Goal: Navigation & Orientation: Understand site structure

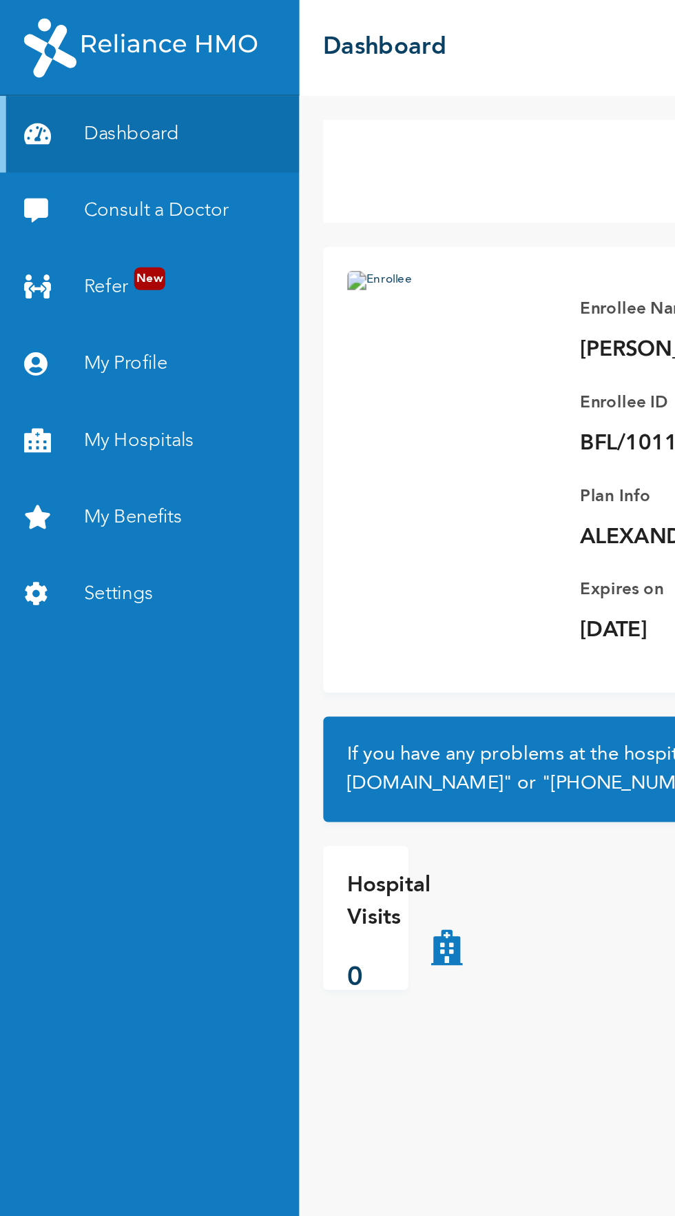
click at [103, 57] on link "Dashboard" at bounding box center [86, 77] width 172 height 44
click at [70, 158] on link "Refer New" at bounding box center [86, 165] width 172 height 44
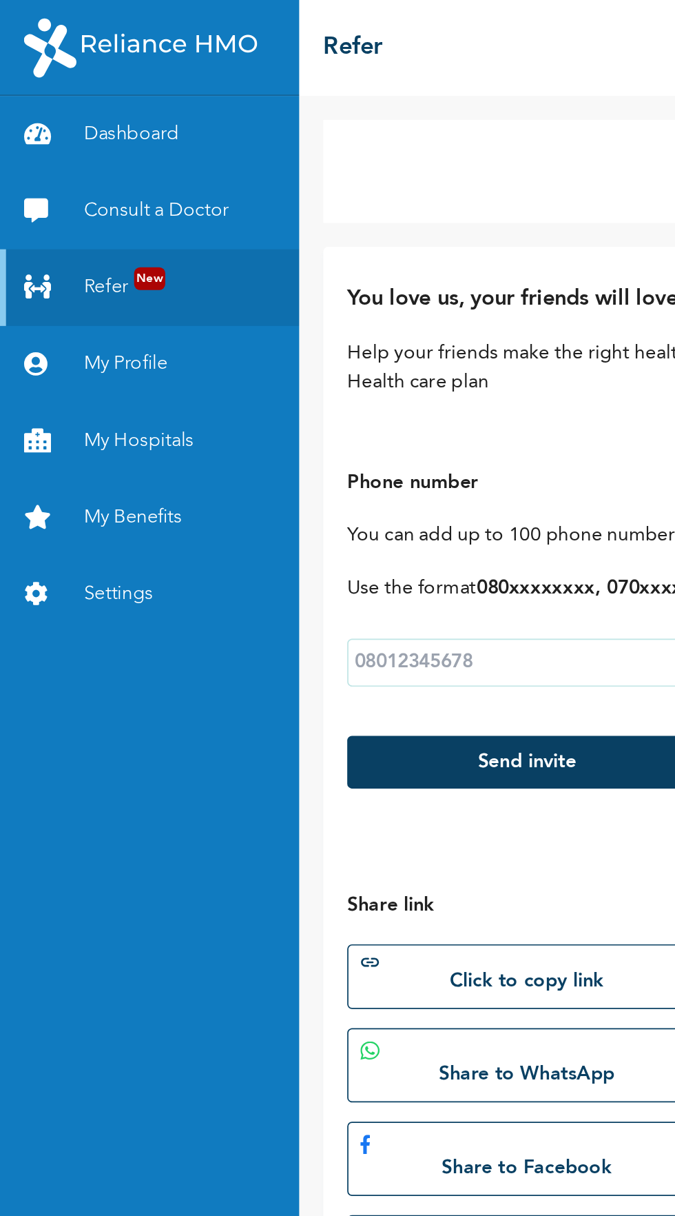
click at [70, 164] on link "Refer New" at bounding box center [86, 165] width 172 height 44
click at [88, 172] on link "Refer New" at bounding box center [86, 165] width 172 height 44
click at [85, 174] on link "Refer New" at bounding box center [86, 165] width 172 height 44
click at [74, 218] on link "My Profile" at bounding box center [86, 209] width 172 height 44
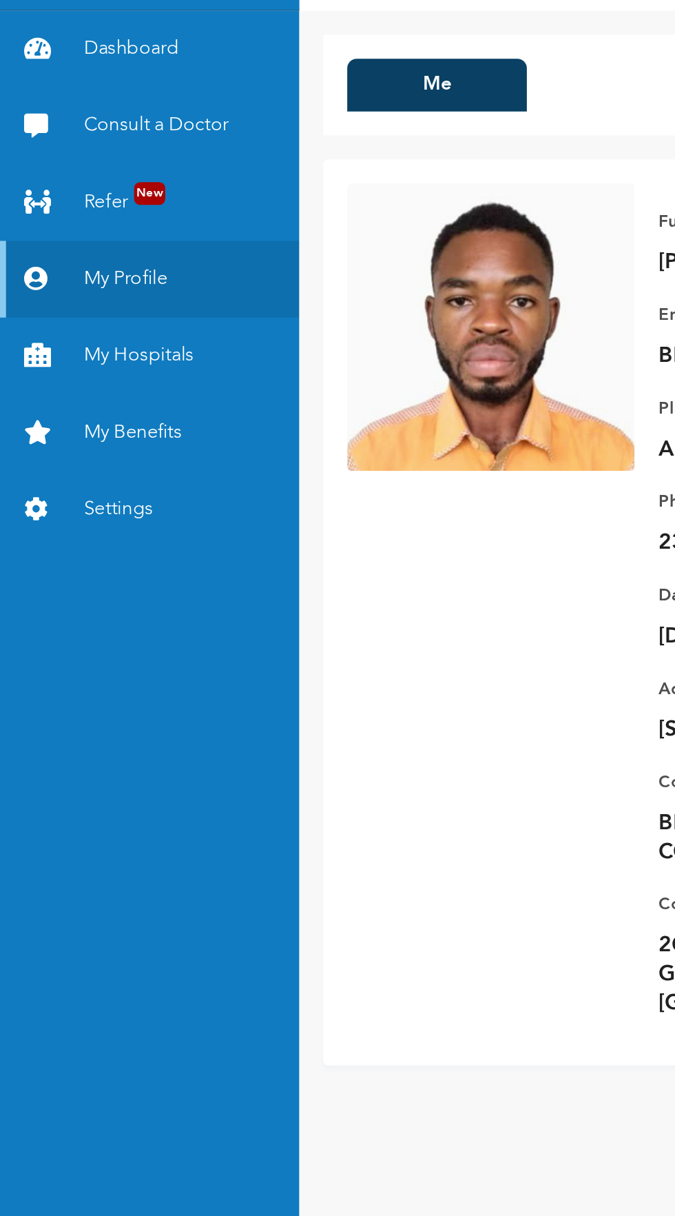
click at [90, 266] on link "My Hospitals" at bounding box center [86, 254] width 172 height 44
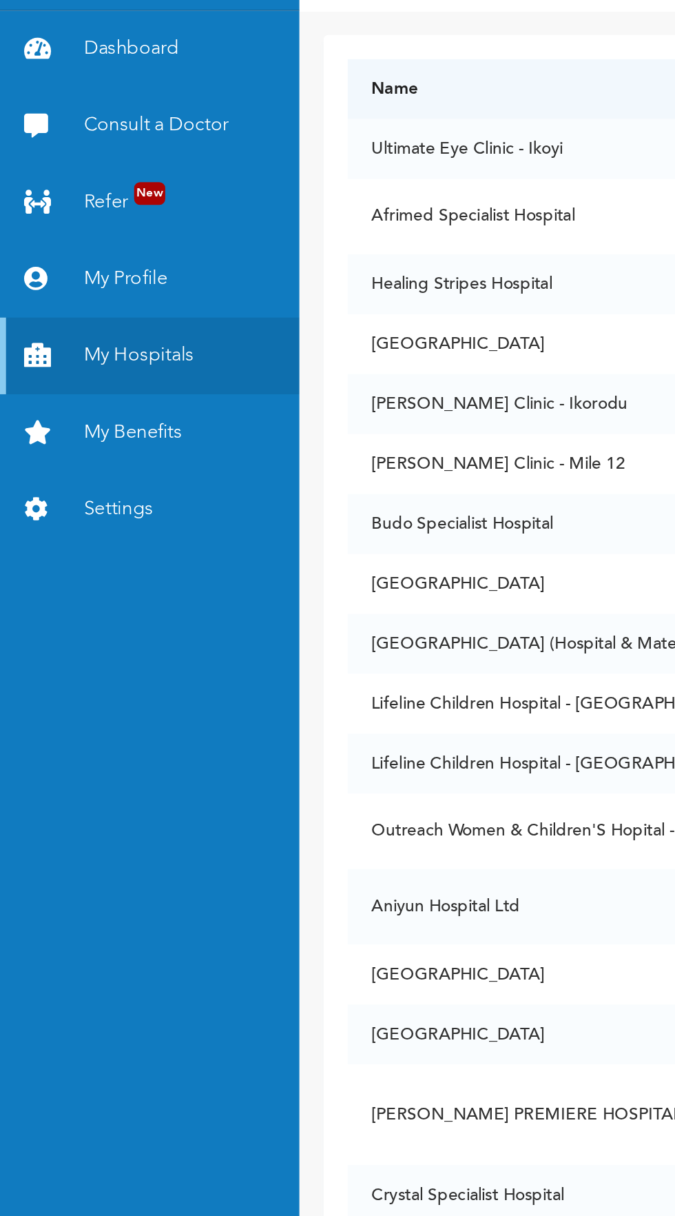
click at [94, 289] on link "My Benefits" at bounding box center [86, 298] width 172 height 44
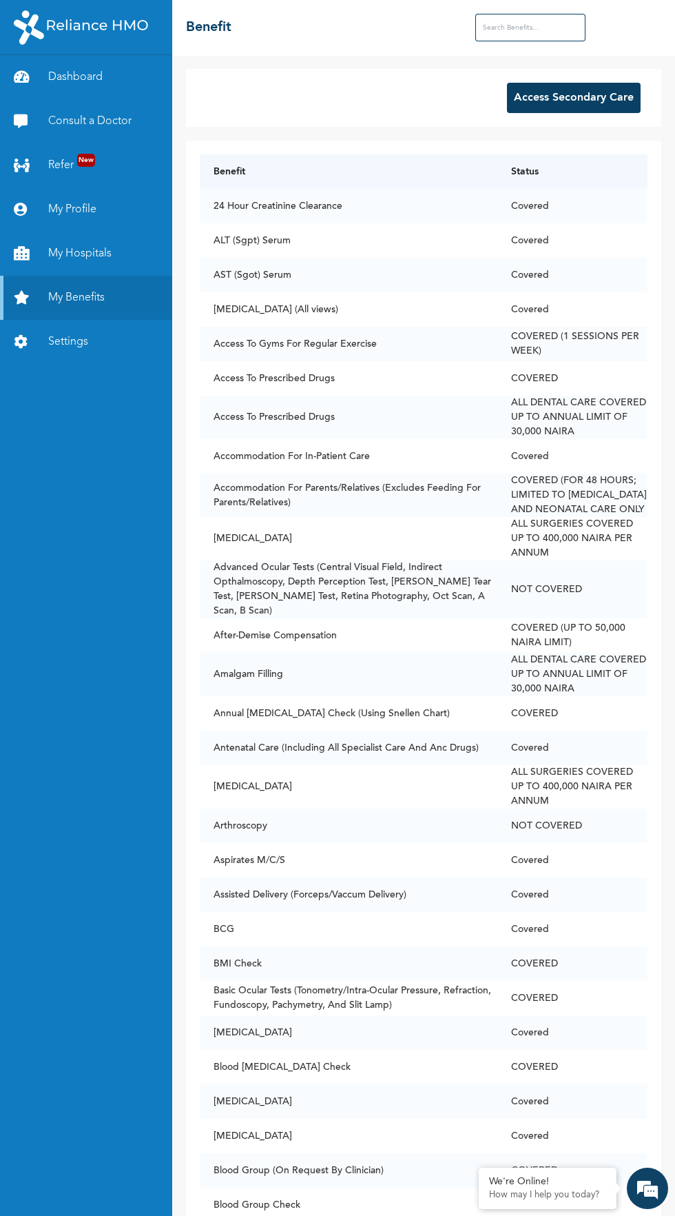
click at [585, 338] on td "COVERED (1 SESSIONS PER WEEK)" at bounding box center [573, 344] width 150 height 34
click at [571, 334] on td "COVERED (1 SESSIONS PER WEEK)" at bounding box center [573, 344] width 150 height 34
click at [475, 344] on td "Access To Gyms For Regular Exercise" at bounding box center [349, 344] width 298 height 34
click at [383, 321] on td "[MEDICAL_DATA] (All views)" at bounding box center [349, 309] width 298 height 34
click at [353, 370] on td "Access To Prescribed Drugs" at bounding box center [349, 378] width 298 height 34
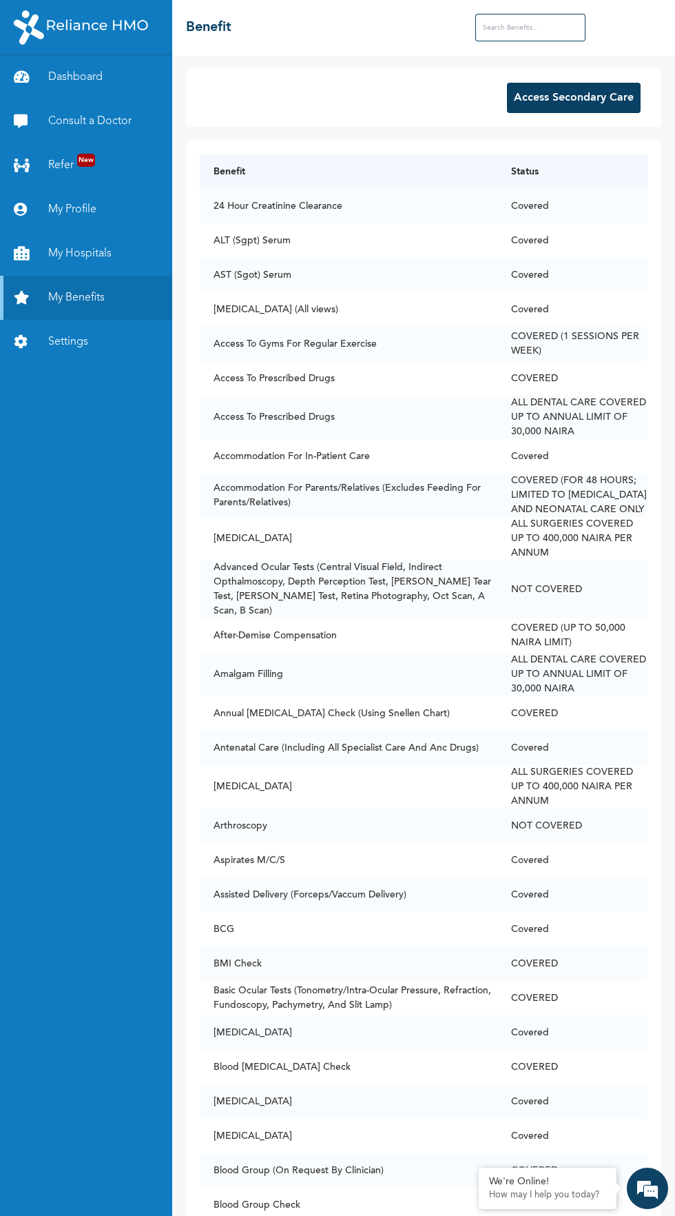
click at [347, 342] on td "Access To Gyms For Regular Exercise" at bounding box center [349, 344] width 298 height 34
click at [339, 344] on td "Access To Gyms For Regular Exercise" at bounding box center [349, 344] width 298 height 34
click at [498, 334] on td "Access To Gyms For Regular Exercise" at bounding box center [349, 344] width 298 height 34
click at [67, 342] on link "Settings" at bounding box center [86, 342] width 172 height 44
